Goal: Transaction & Acquisition: Purchase product/service

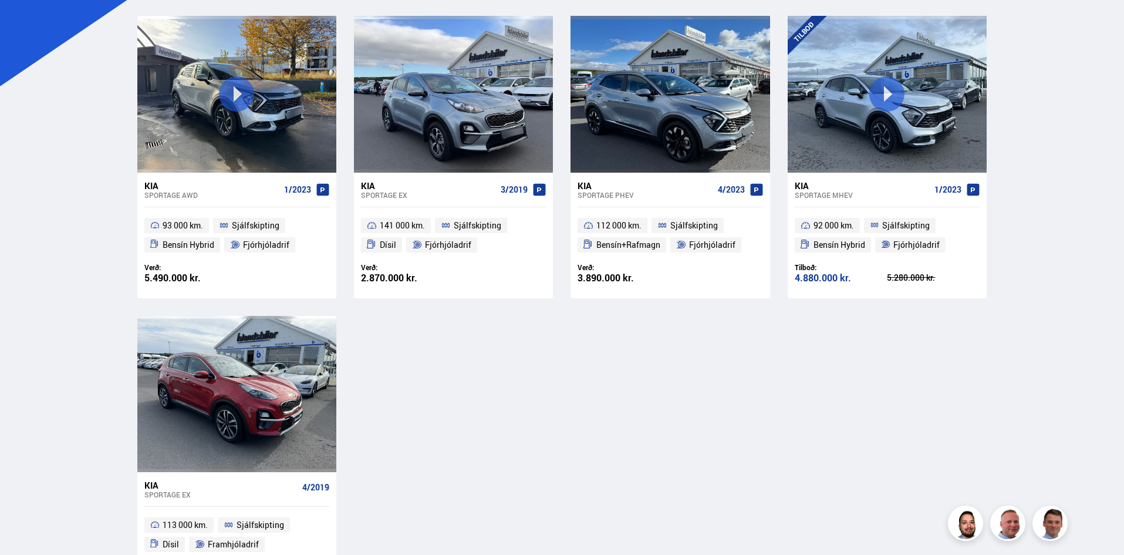
scroll to position [261, 0]
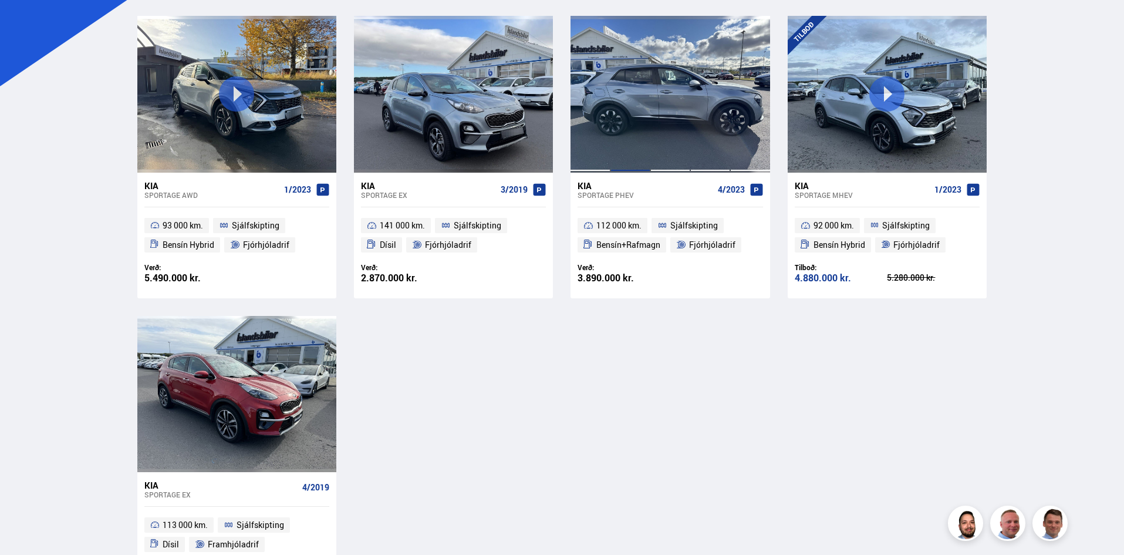
click at [644, 148] on div at bounding box center [631, 94] width 40 height 156
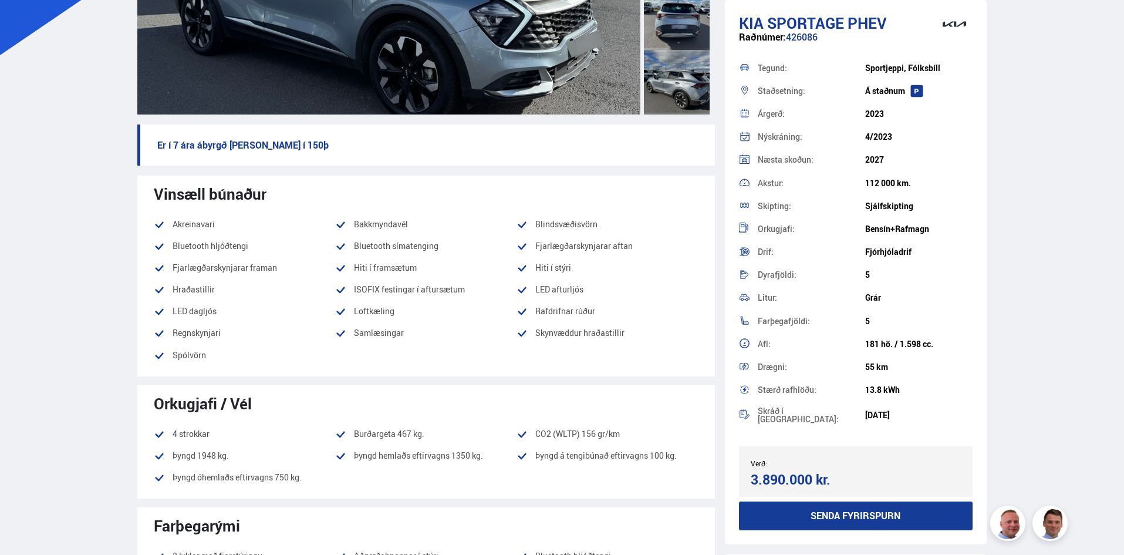
scroll to position [294, 0]
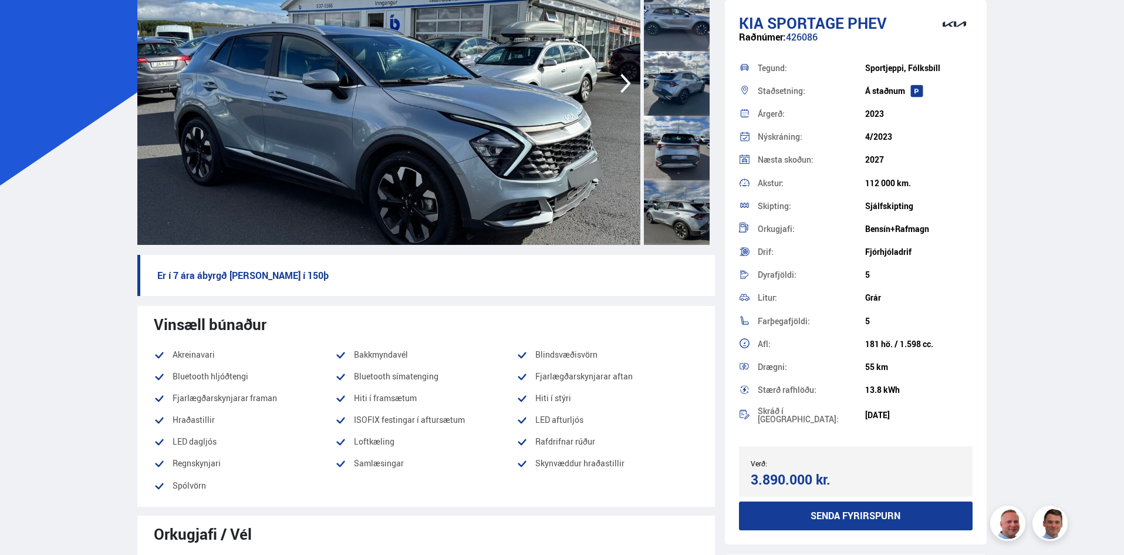
scroll to position [117, 0]
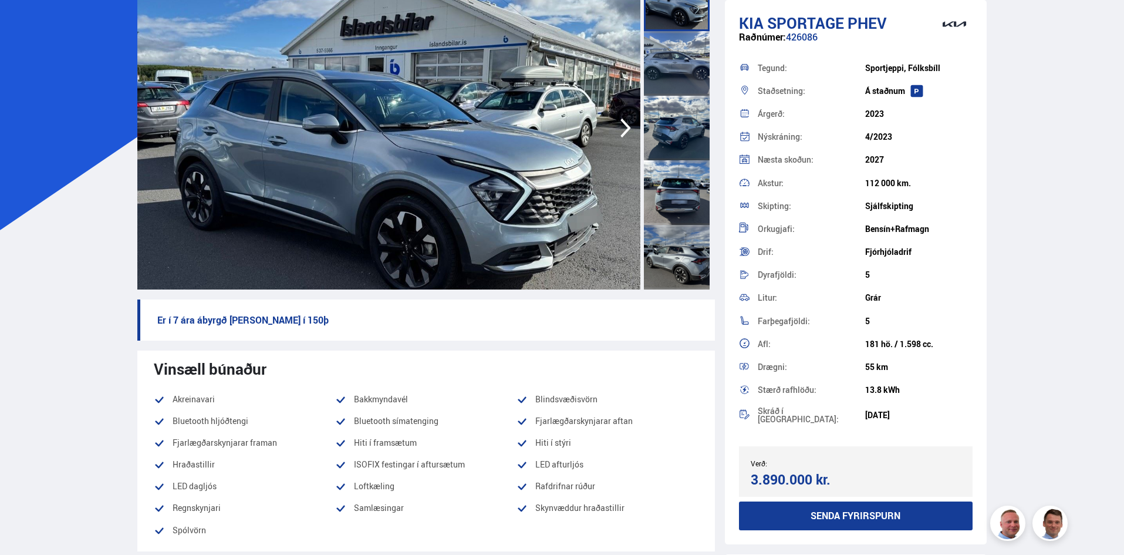
drag, startPoint x: 824, startPoint y: 35, endPoint x: 736, endPoint y: 31, distance: 87.6
click at [736, 31] on div "Kia Sportage PHEV Raðnúmer: 426086 Tegund: Sportjeppi, Fólksbíll Staðsetning: Á…" at bounding box center [856, 272] width 262 height 544
copy div "Kia Sportage PHEV Raðnúmer: 426086"
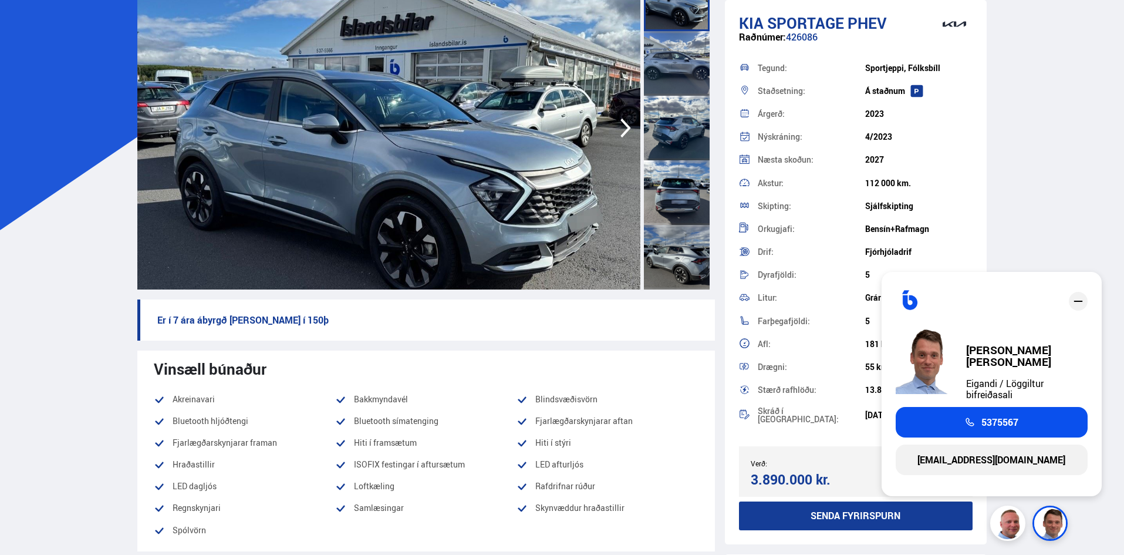
click at [1003, 455] on link "[EMAIL_ADDRESS][DOMAIN_NAME]" at bounding box center [992, 459] width 192 height 31
click at [906, 22] on h1 "Kia Sportage PHEV" at bounding box center [856, 23] width 234 height 18
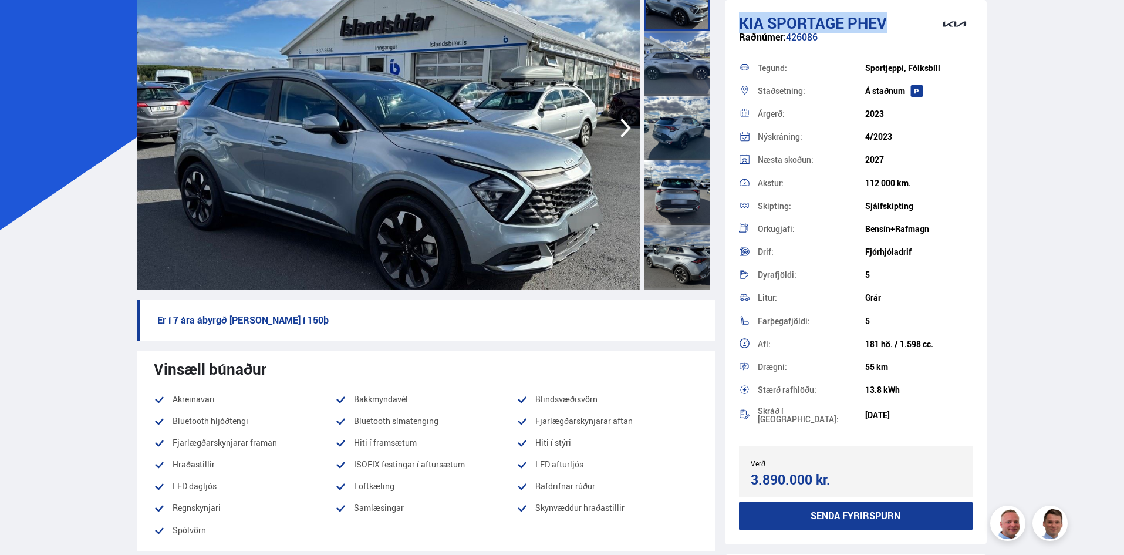
drag, startPoint x: 892, startPoint y: 18, endPoint x: 741, endPoint y: 24, distance: 151.6
click at [741, 24] on h1 "Kia Sportage PHEV" at bounding box center [856, 23] width 234 height 18
copy h1 "Kia Sportage PHEV"
click at [804, 42] on div "Raðnúmer: 426086" at bounding box center [856, 43] width 234 height 23
drag, startPoint x: 823, startPoint y: 33, endPoint x: 740, endPoint y: 42, distance: 82.6
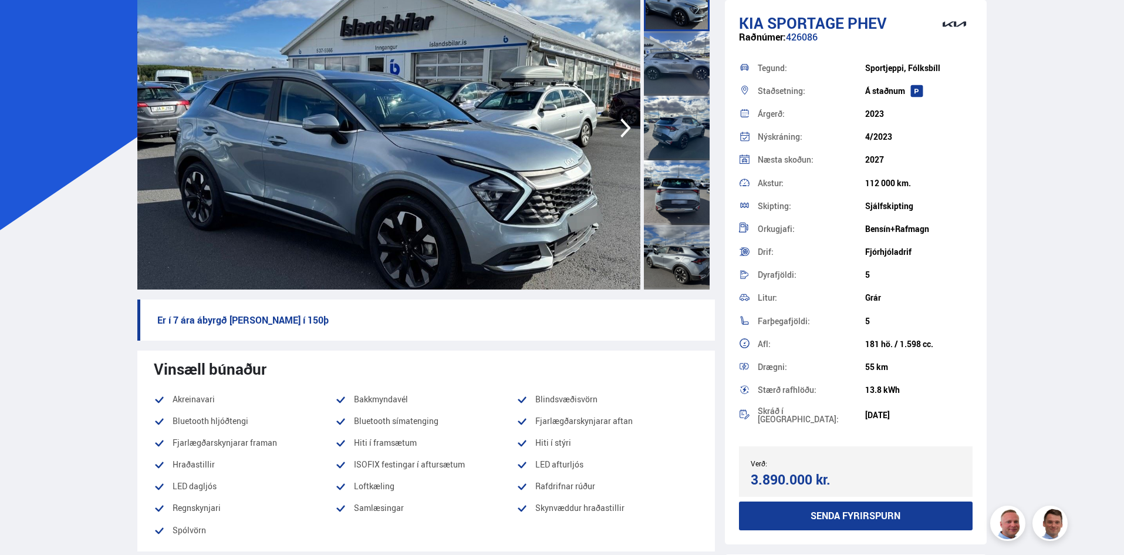
click at [740, 42] on div "Raðnúmer: 426086" at bounding box center [856, 43] width 234 height 23
copy div "Raðnúmer: 426086"
